Goal: Find specific page/section

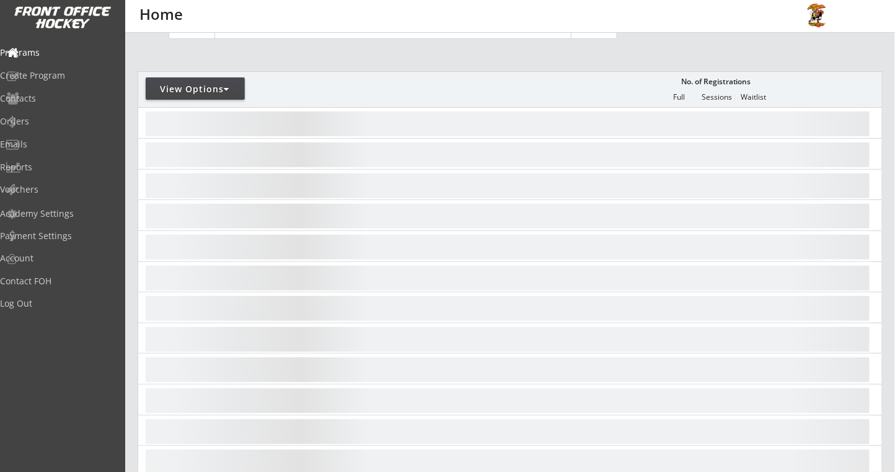
scroll to position [82, 0]
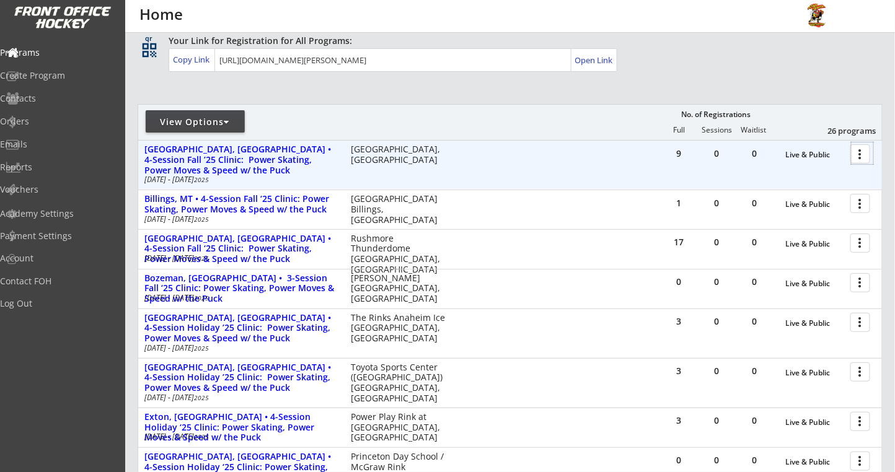
click at [858, 151] on div at bounding box center [862, 154] width 22 height 22
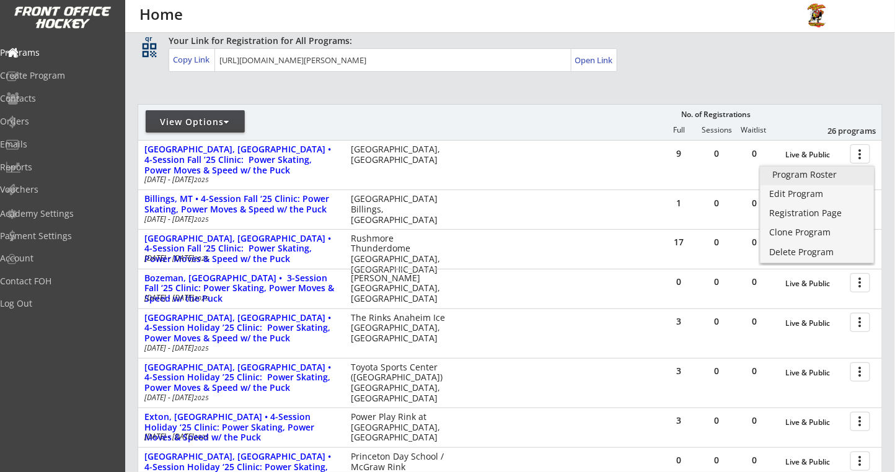
click at [790, 174] on div "Program Roster" at bounding box center [817, 174] width 89 height 9
